Goal: Task Accomplishment & Management: Manage account settings

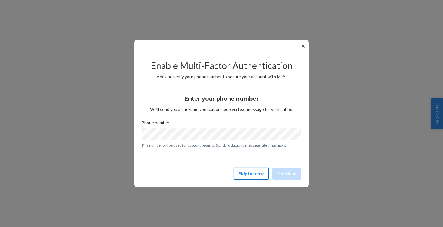
click at [247, 172] on button "Skip for now" at bounding box center [251, 174] width 35 height 12
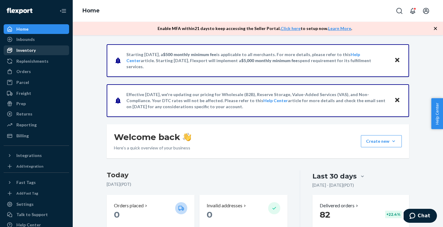
click at [48, 52] on div "Inventory" at bounding box center [36, 50] width 64 height 8
